Goal: Task Accomplishment & Management: Use online tool/utility

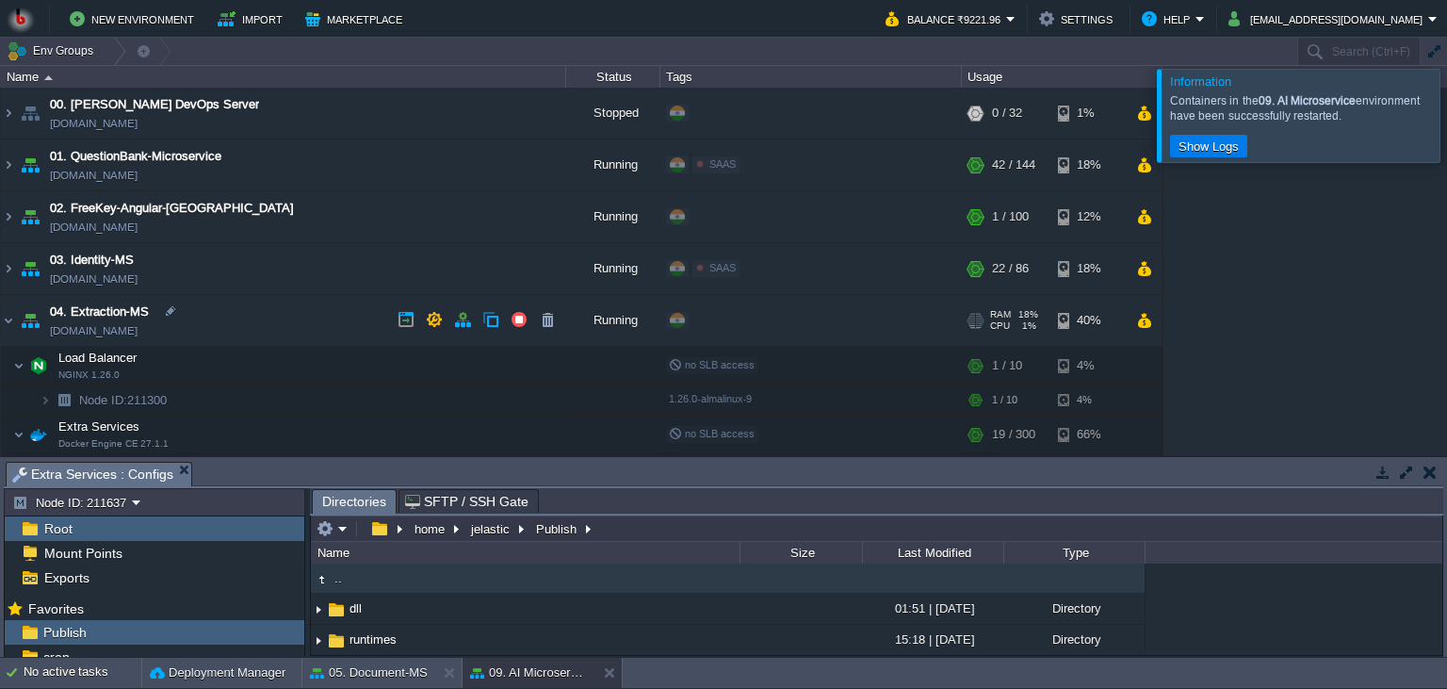
click at [232, 311] on td "04. Extraction-MS [DOMAIN_NAME]" at bounding box center [283, 321] width 565 height 52
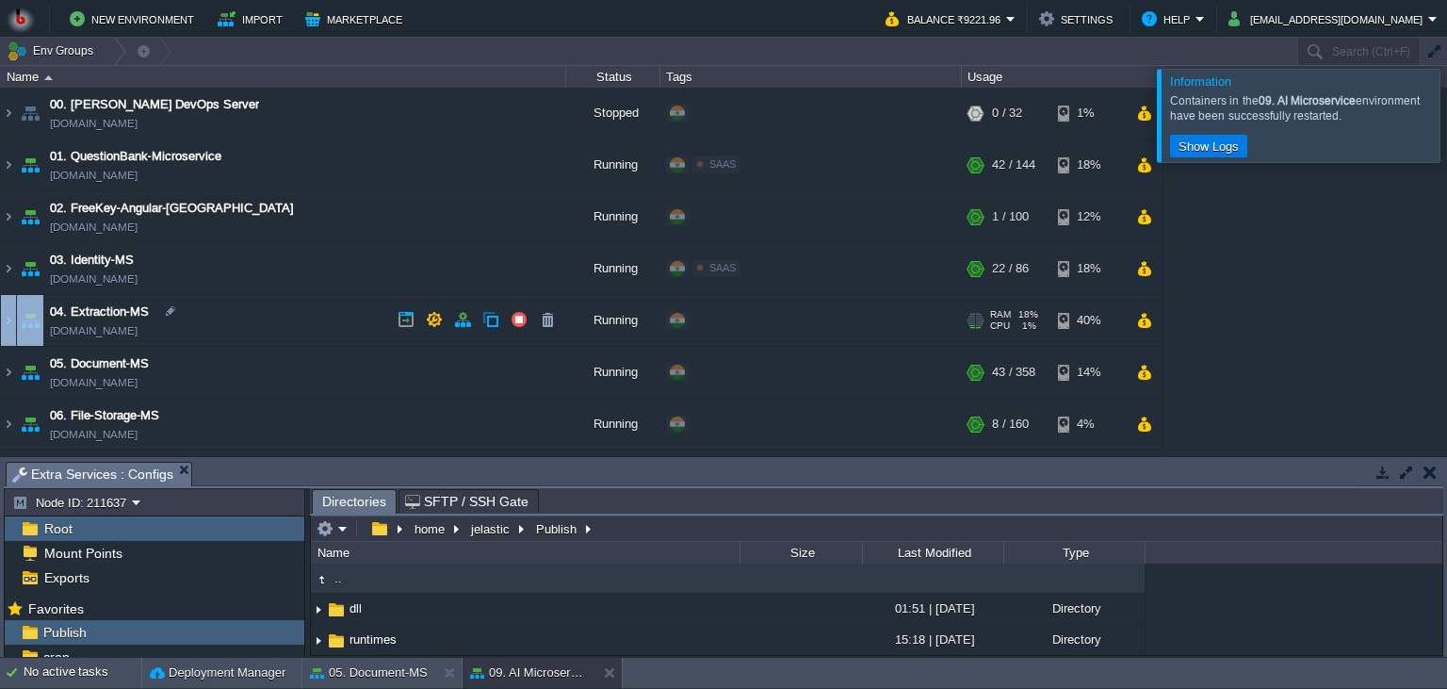
click at [232, 311] on td "04. Extraction-MS [DOMAIN_NAME]" at bounding box center [283, 321] width 565 height 52
click at [230, 315] on td "04. Extraction-MS [DOMAIN_NAME]" at bounding box center [283, 321] width 565 height 52
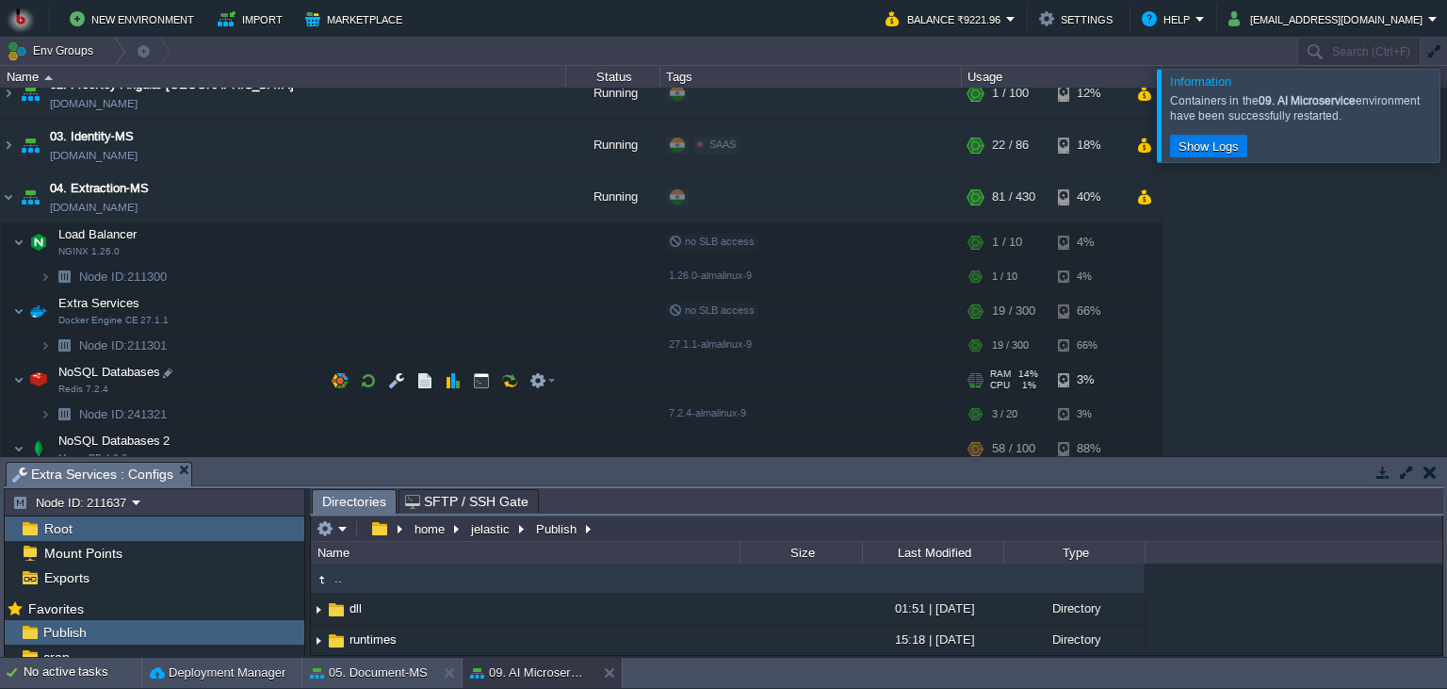
scroll to position [171, 0]
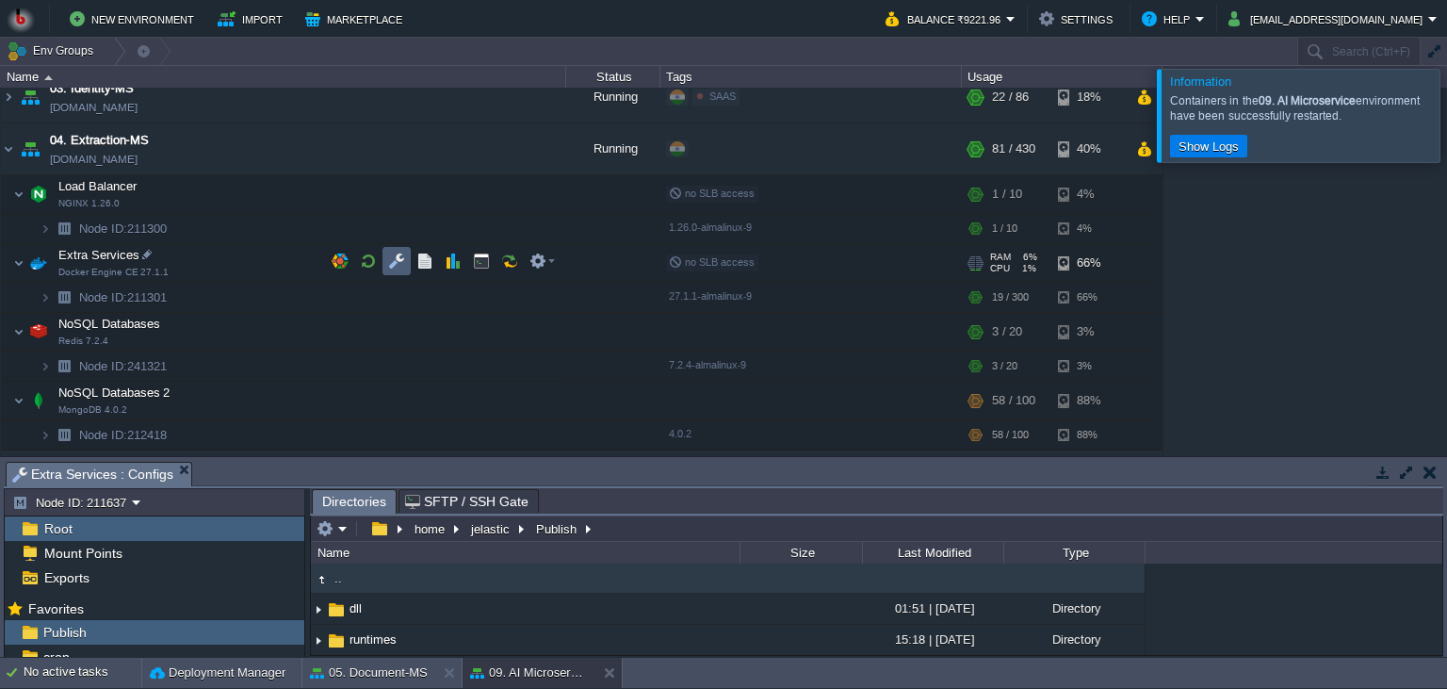
click at [385, 262] on td at bounding box center [396, 261] width 28 height 28
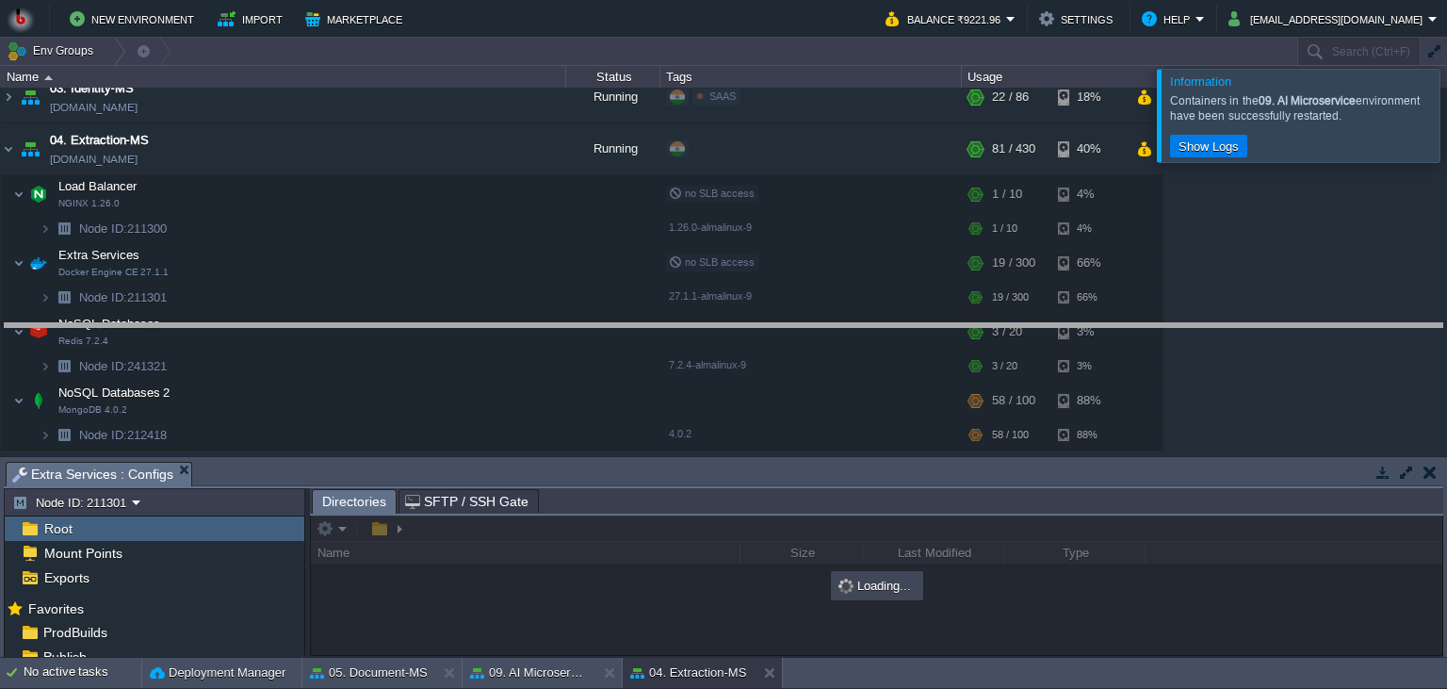
drag, startPoint x: 659, startPoint y: 483, endPoint x: 650, endPoint y: 344, distance: 139.7
click at [650, 344] on body "New Environment Import Marketplace Bonus ₹0.00 Upgrade Account Balance ₹9221.96…" at bounding box center [723, 344] width 1447 height 689
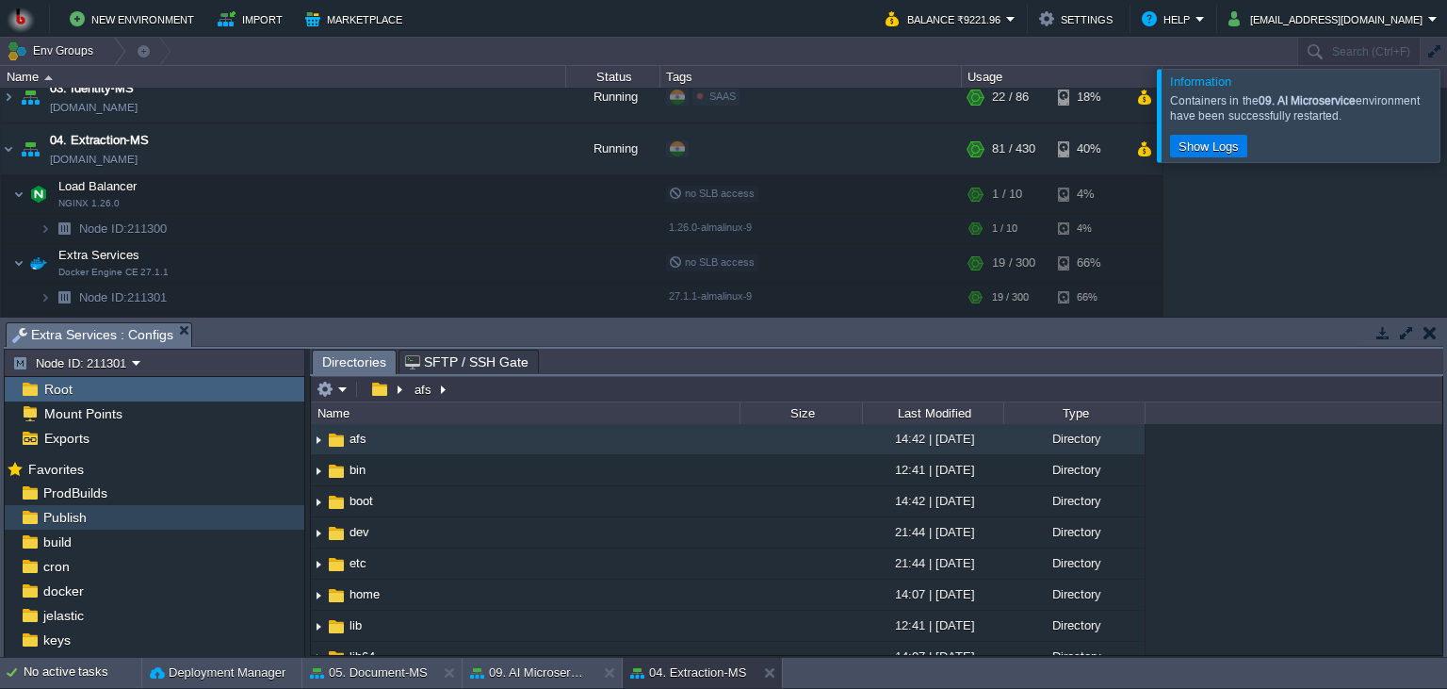
click at [145, 518] on div "Publish" at bounding box center [155, 517] width 300 height 24
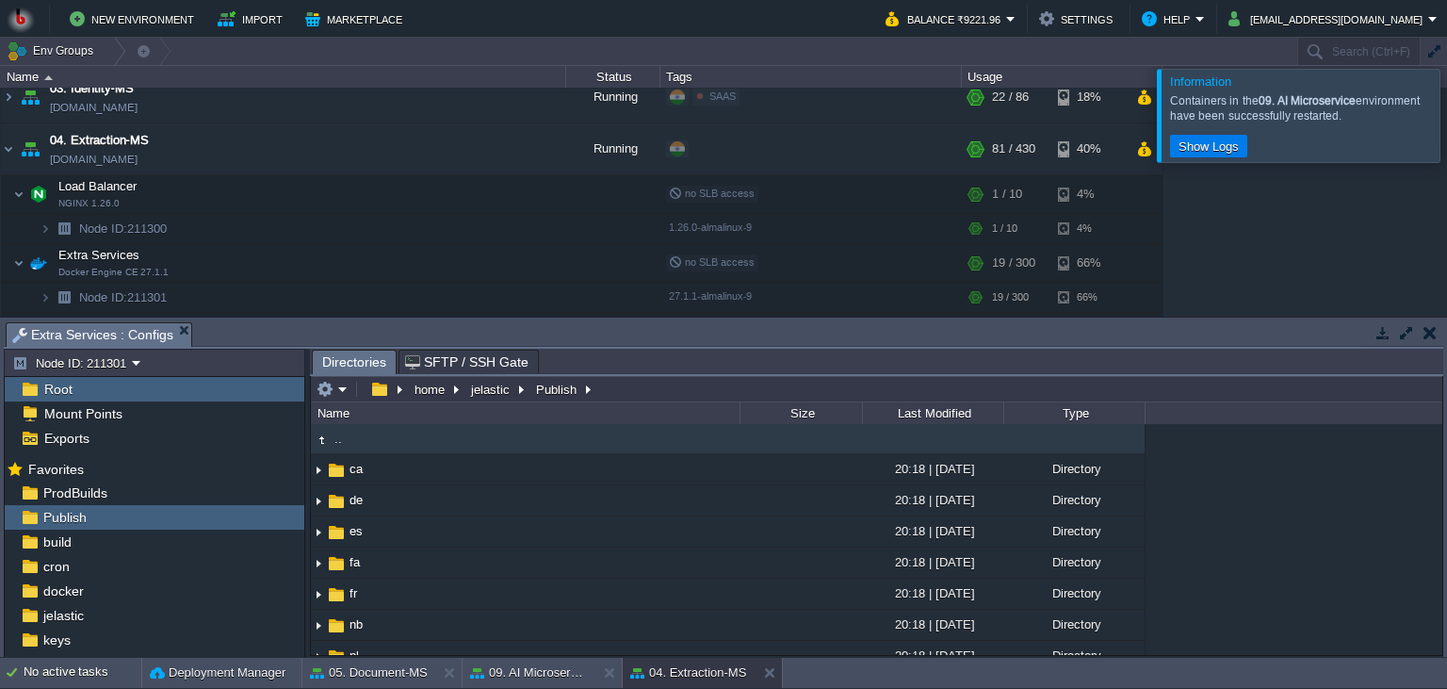
click at [134, 521] on div "Publish" at bounding box center [155, 517] width 300 height 24
click at [334, 397] on em at bounding box center [332, 389] width 31 height 17
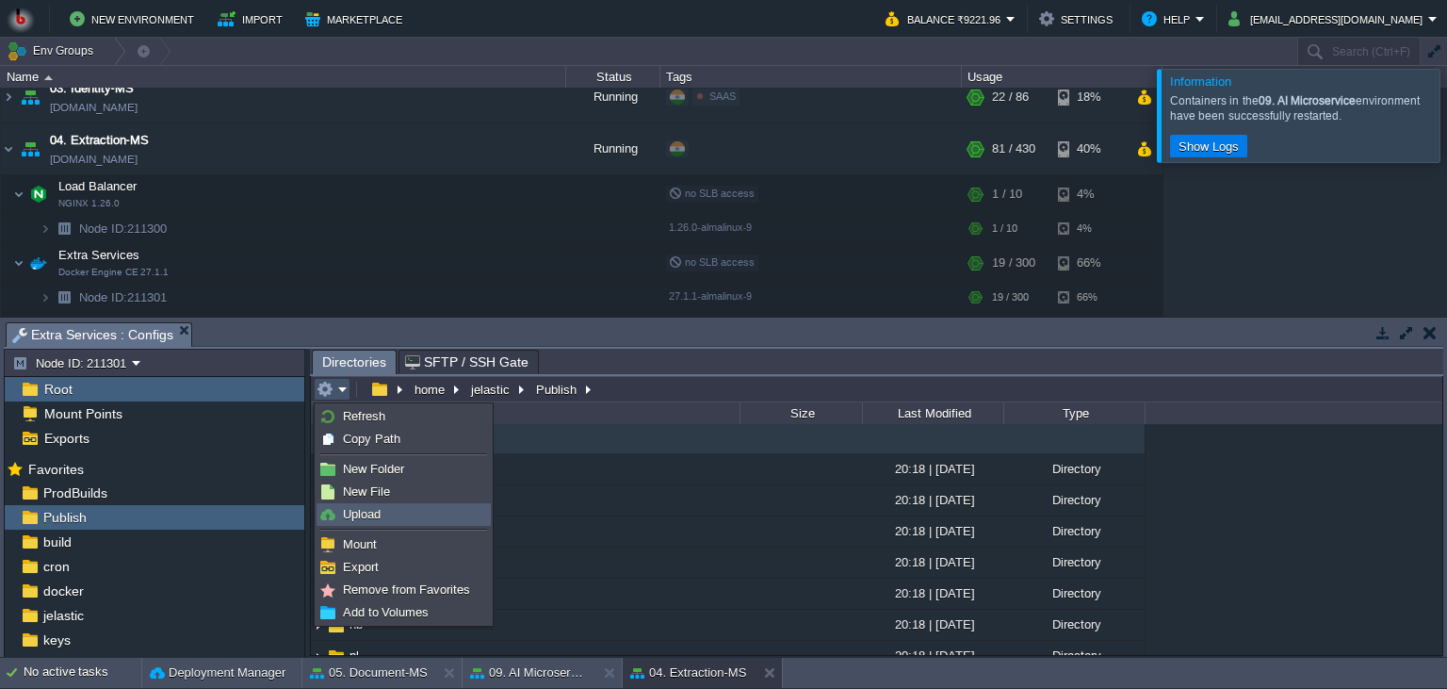
drag, startPoint x: 349, startPoint y: 513, endPoint x: 360, endPoint y: 511, distance: 11.7
click at [350, 514] on span "Upload" at bounding box center [362, 514] width 38 height 14
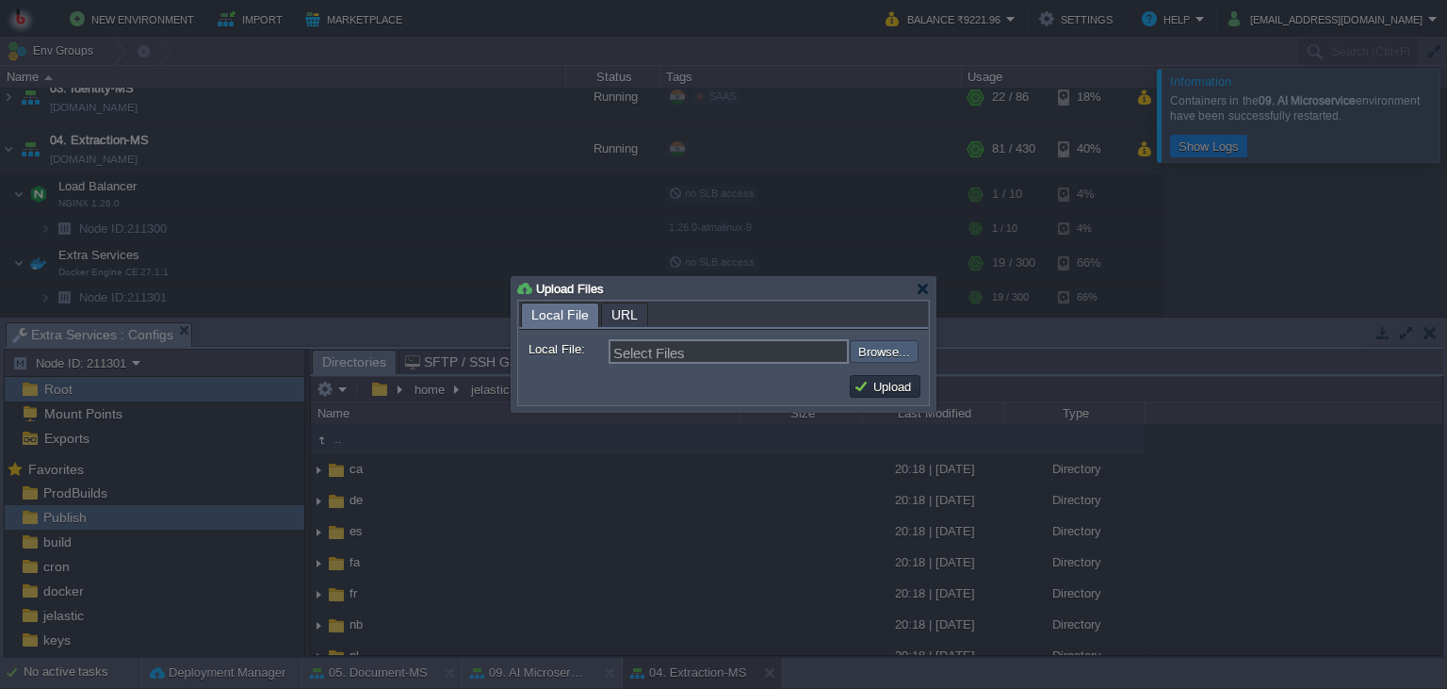
click at [881, 356] on input "file" at bounding box center [799, 351] width 238 height 23
type input "C:\fakepath\MathpixMSApp.dll"
type input "MathpixMSApp.dll"
click at [876, 393] on button "Upload" at bounding box center [885, 386] width 63 height 17
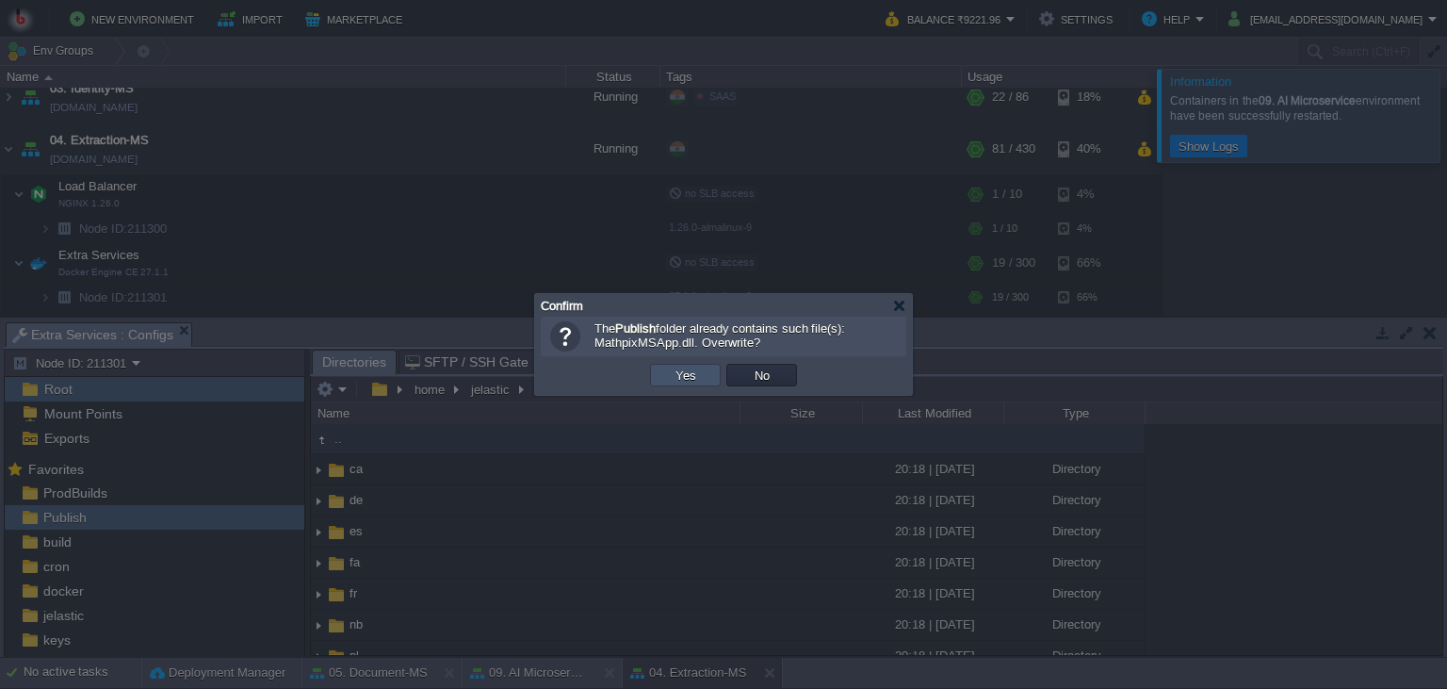
click at [676, 370] on button "Yes" at bounding box center [686, 374] width 32 height 17
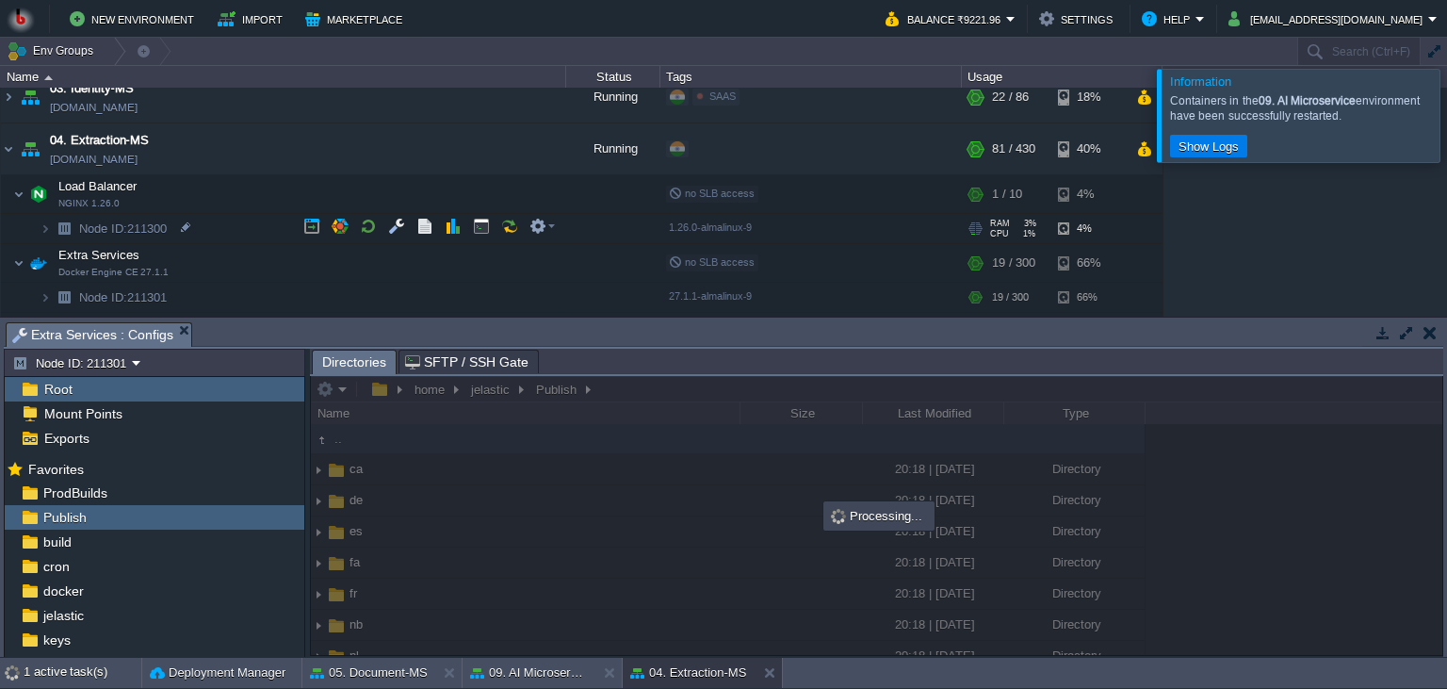
scroll to position [257, 0]
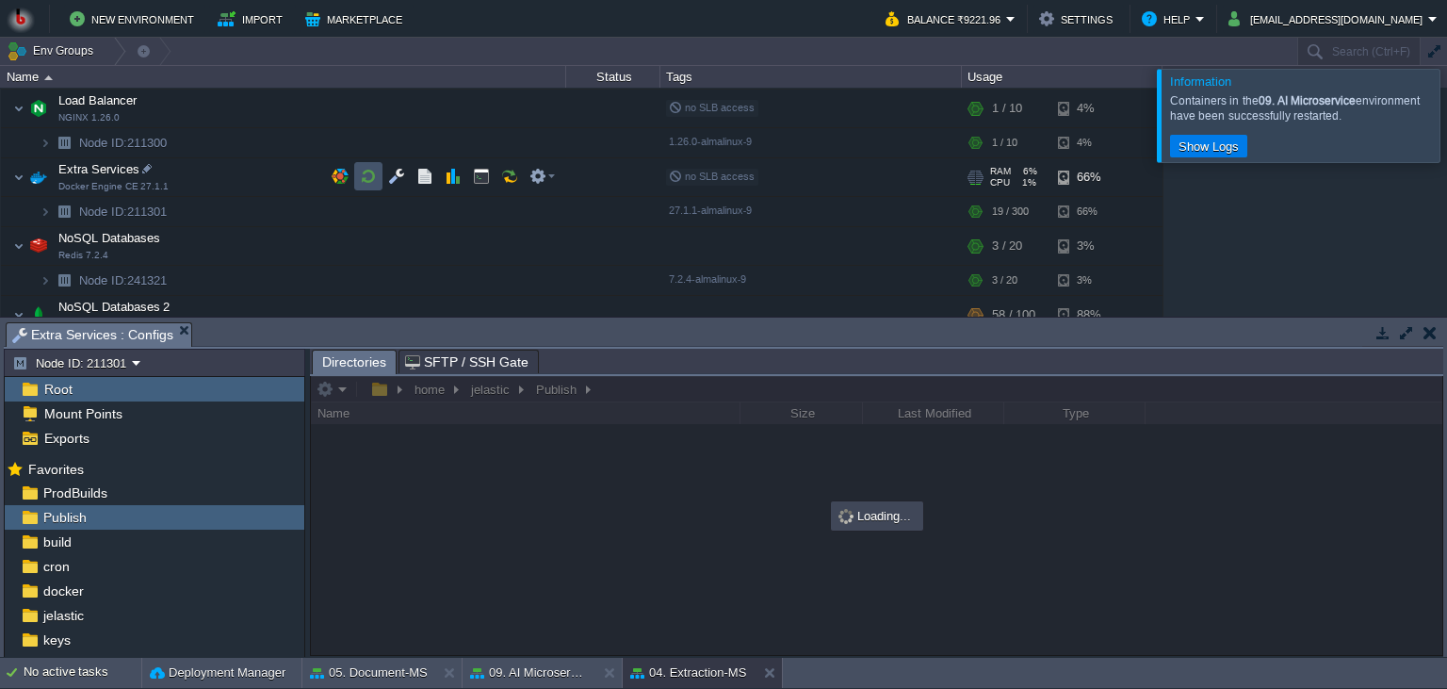
click at [376, 172] on button "button" at bounding box center [368, 176] width 17 height 17
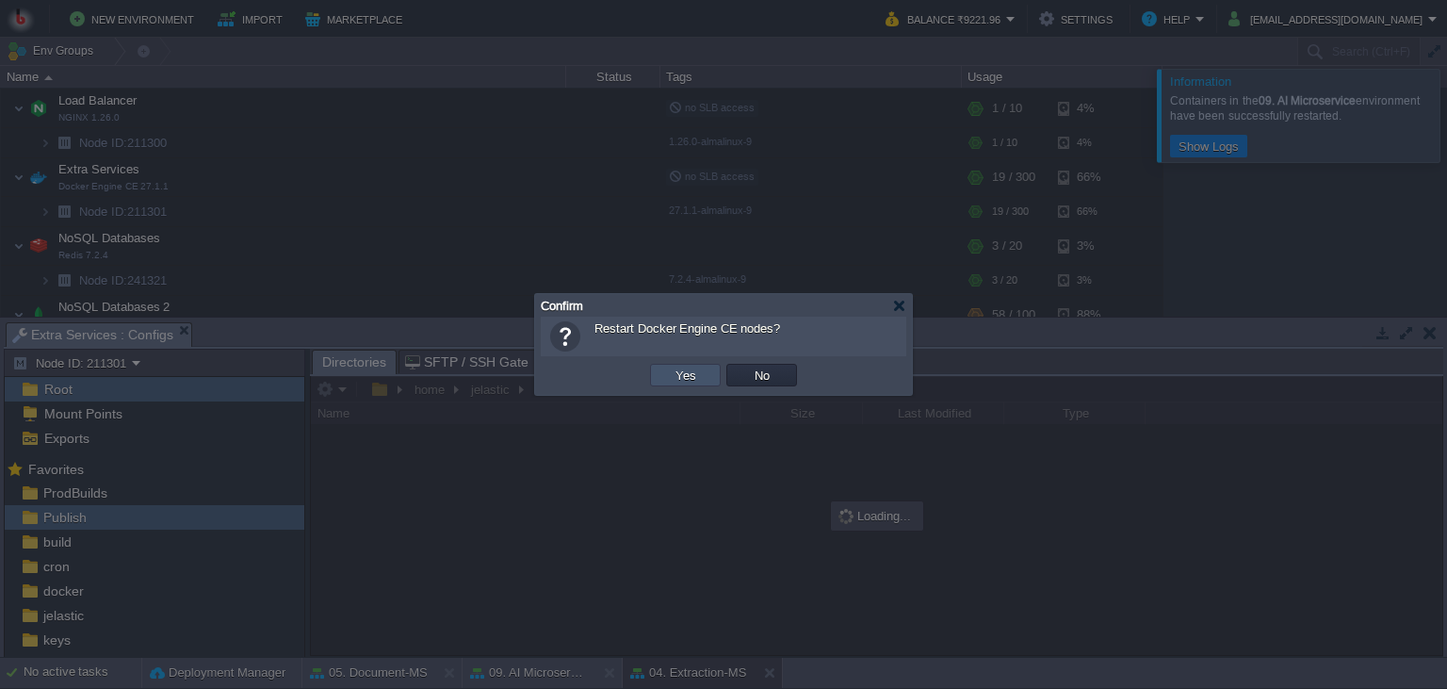
click at [699, 372] on button "Yes" at bounding box center [686, 374] width 32 height 17
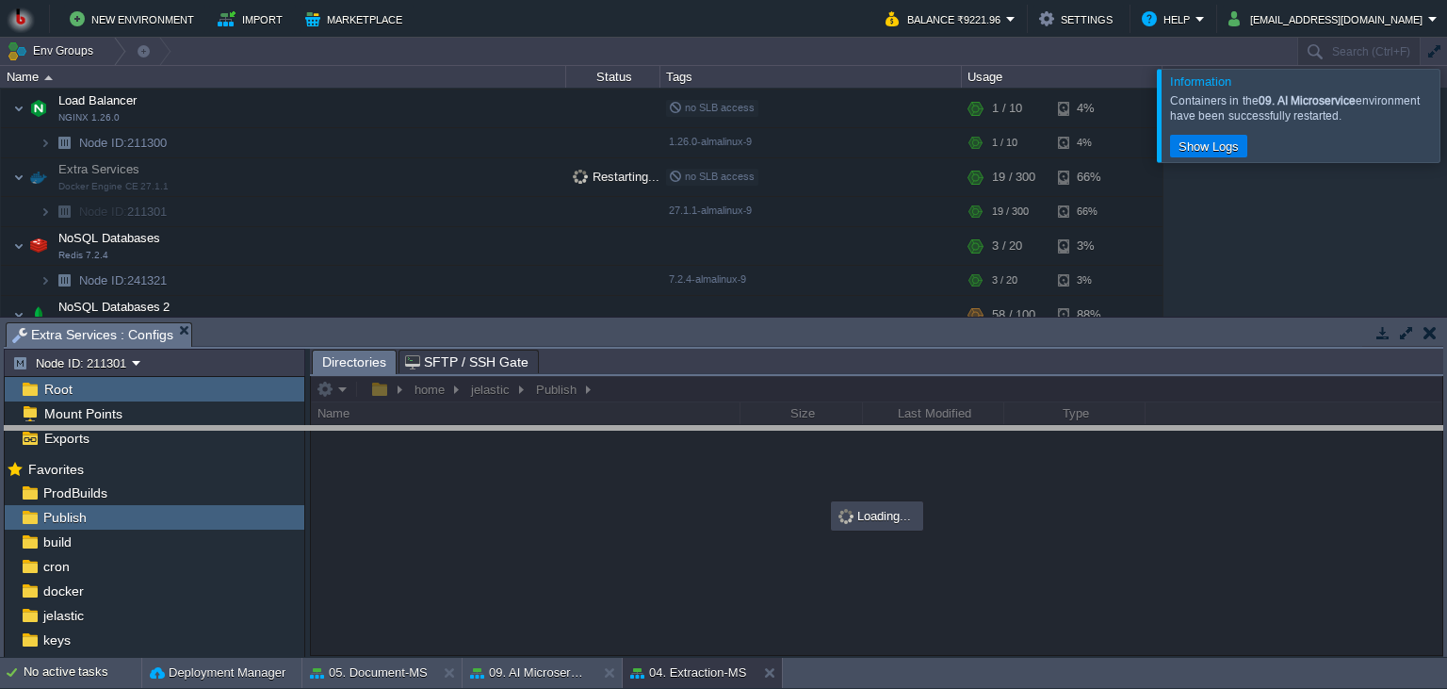
click at [722, 444] on body "New Environment Import Marketplace Bonus ₹0.00 Upgrade Account Balance ₹9221.96…" at bounding box center [723, 344] width 1447 height 689
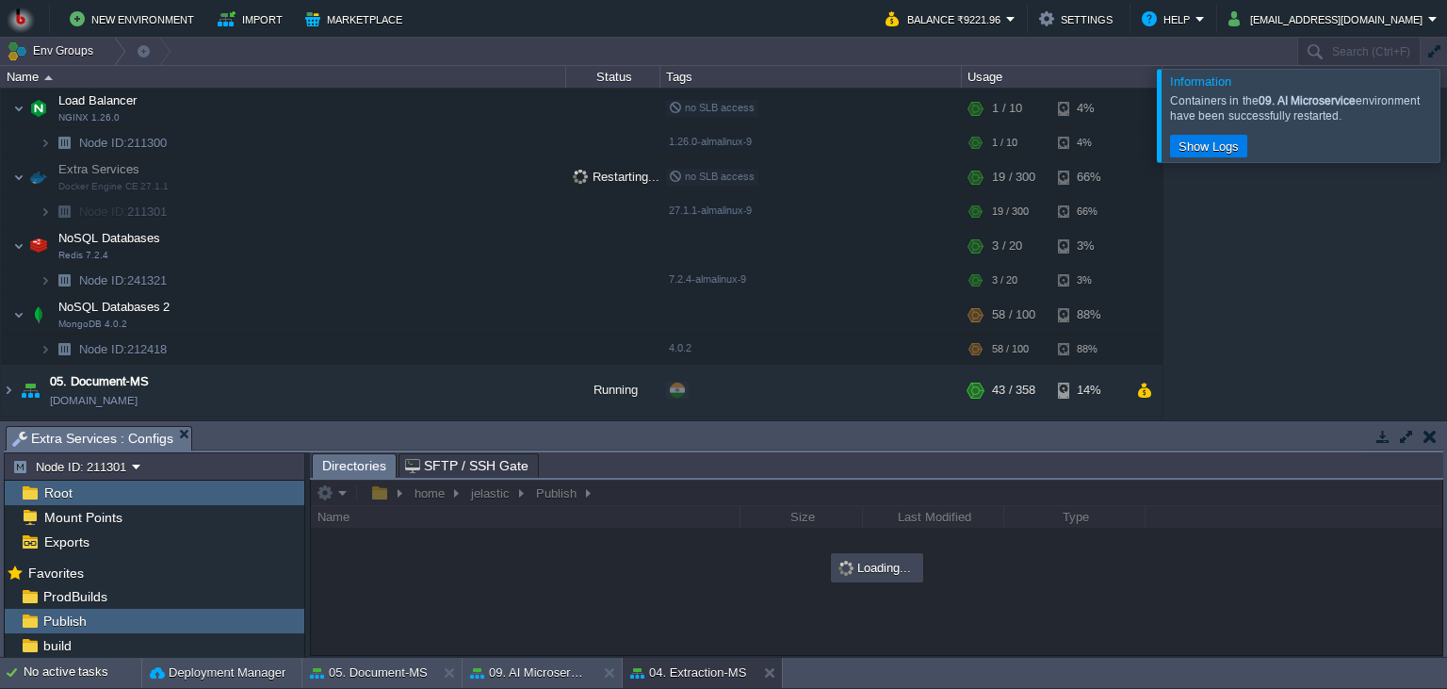
click at [1446, 126] on div at bounding box center [1470, 115] width 0 height 92
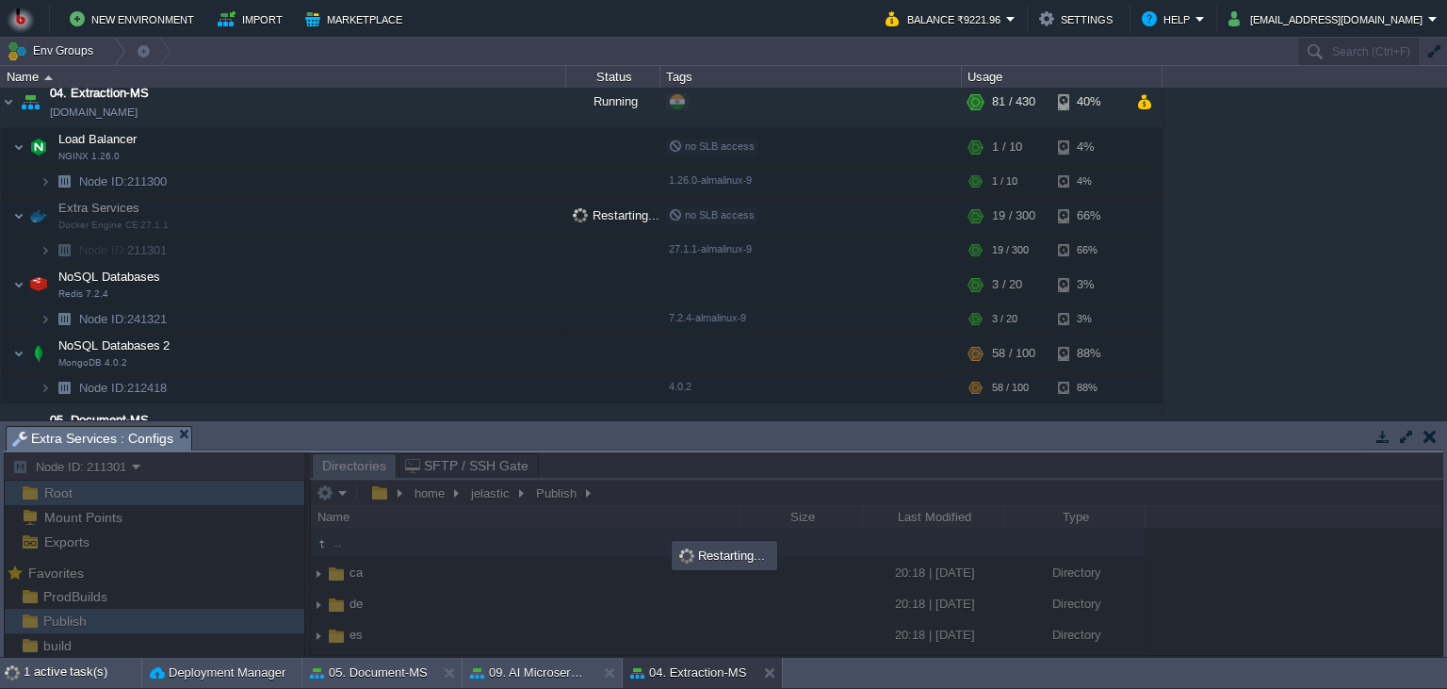
scroll to position [171, 0]
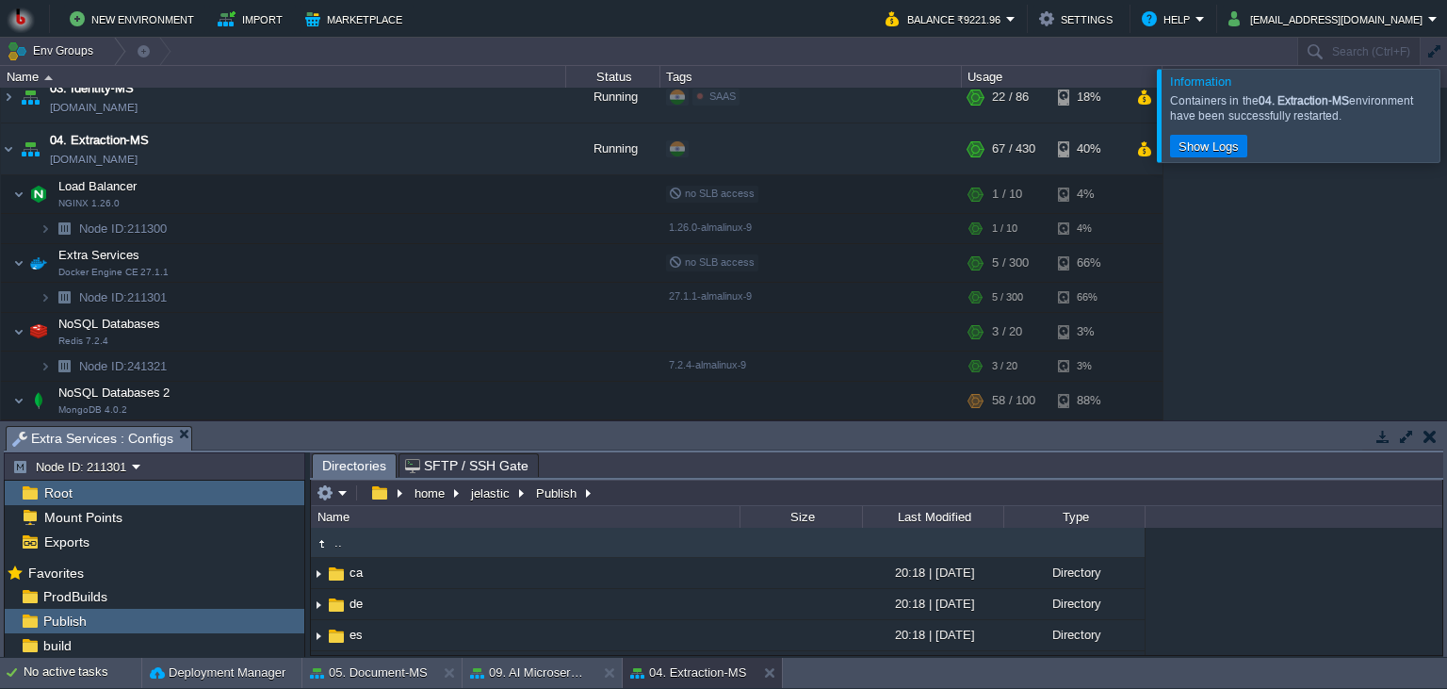
click at [1446, 111] on div at bounding box center [1470, 115] width 0 height 92
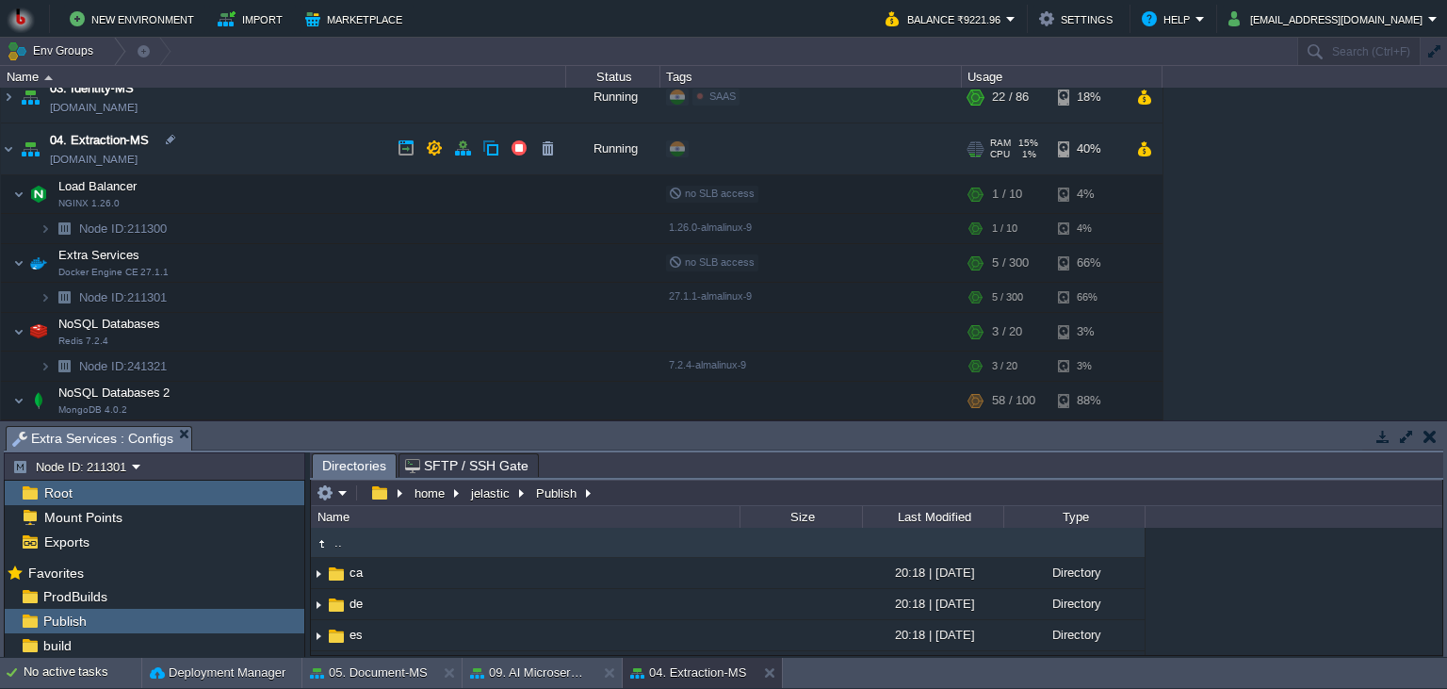
click at [350, 126] on td "04. Extraction-MS [DOMAIN_NAME]" at bounding box center [283, 149] width 565 height 52
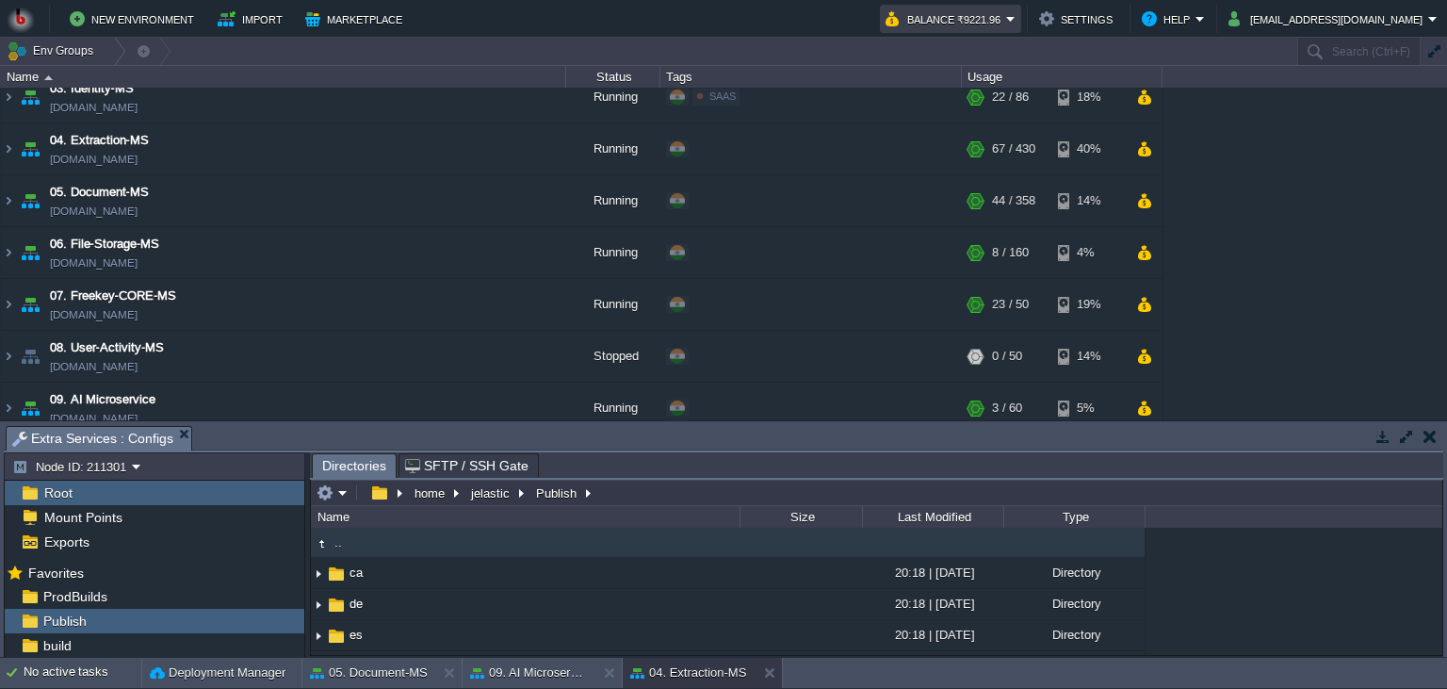
click at [997, 22] on button "Balance ₹9221.96" at bounding box center [946, 19] width 121 height 23
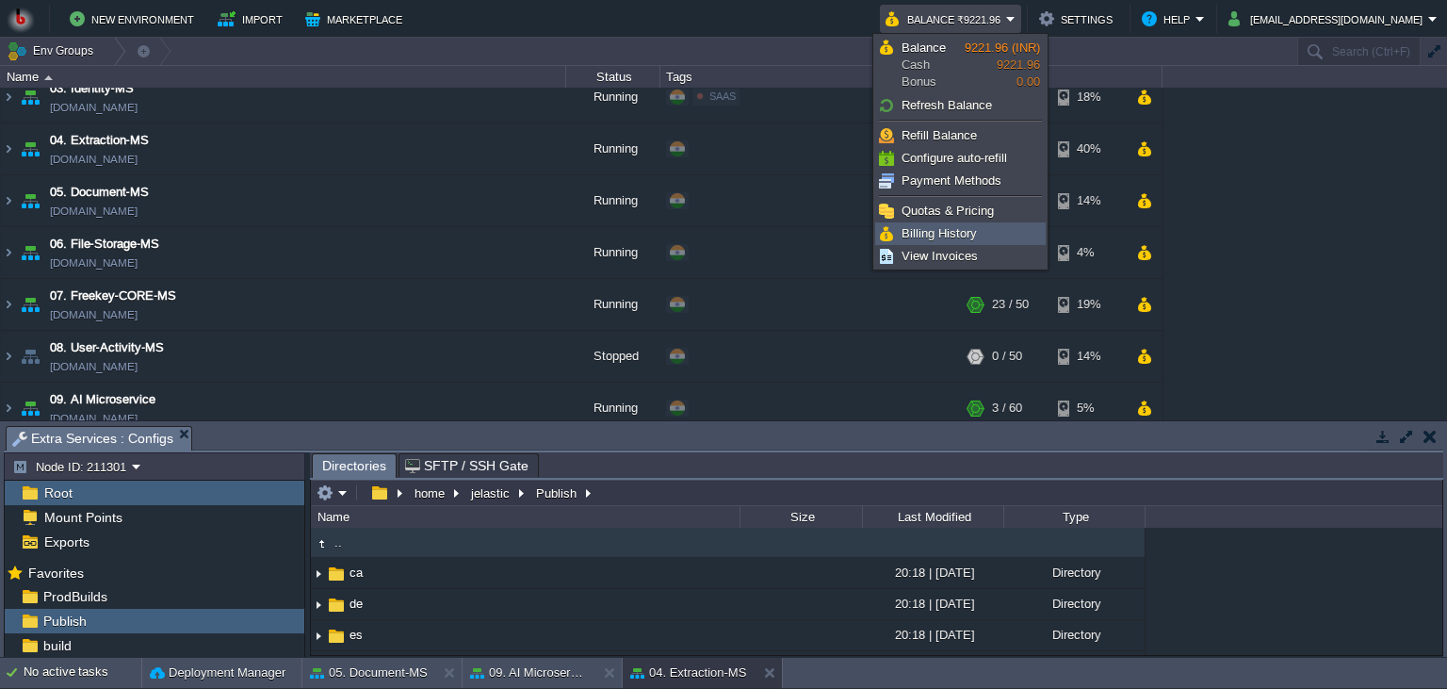
click at [953, 236] on span "Billing History" at bounding box center [939, 233] width 75 height 14
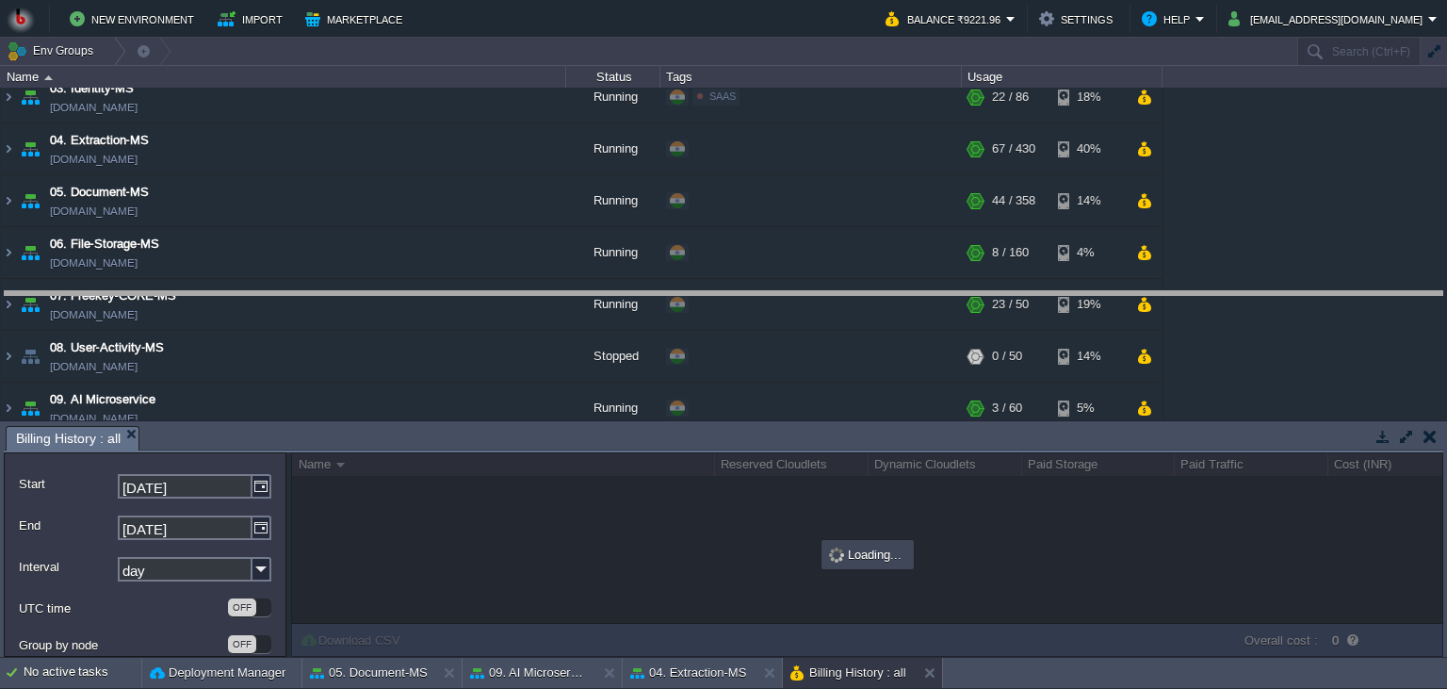
drag, startPoint x: 1144, startPoint y: 447, endPoint x: 1160, endPoint y: 312, distance: 135.7
click at [1160, 312] on body "New Environment Import Marketplace Bonus ₹0.00 Upgrade Account Balance ₹9221.96…" at bounding box center [723, 344] width 1447 height 689
